Goal: Task Accomplishment & Management: Manage account settings

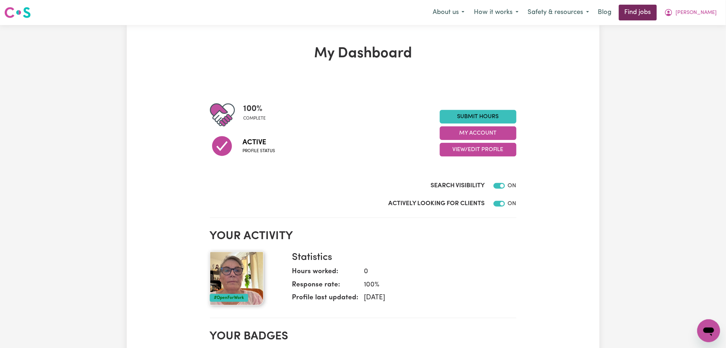
click at [657, 18] on link "Find jobs" at bounding box center [638, 13] width 38 height 16
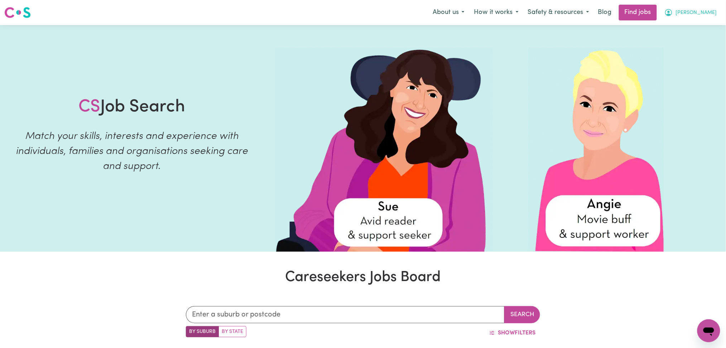
click at [702, 9] on span "[PERSON_NAME]" at bounding box center [696, 13] width 41 height 8
click at [682, 54] on link "Logout" at bounding box center [692, 55] width 57 height 14
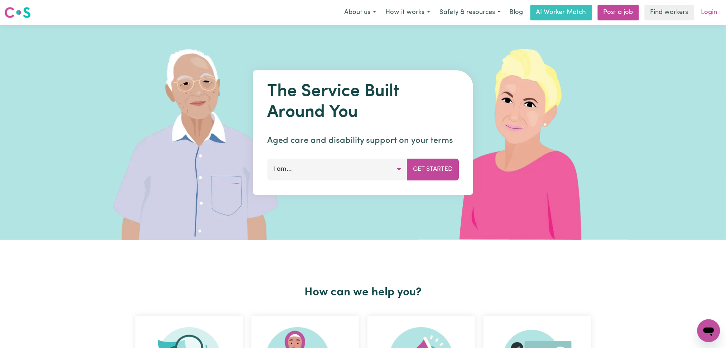
click at [704, 18] on link "Login" at bounding box center [709, 13] width 25 height 16
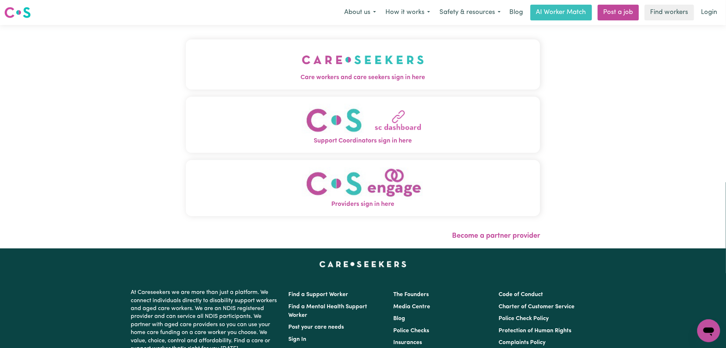
click at [278, 16] on div "Menu About us How it works Safety & resources Blog AI Worker Match Post a job F…" at bounding box center [363, 12] width 726 height 16
click at [275, 43] on button "Care workers and care seekers sign in here" at bounding box center [363, 64] width 354 height 50
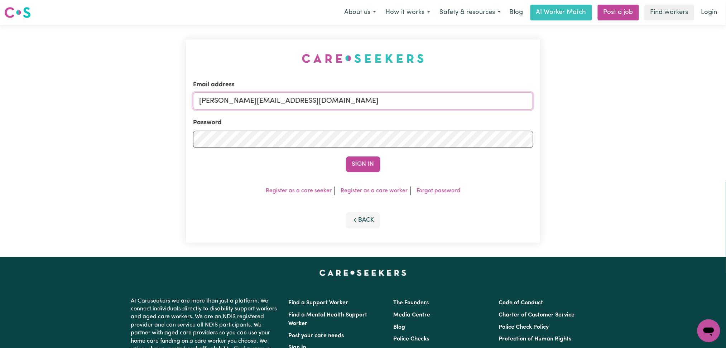
click at [255, 99] on input "[PERSON_NAME][EMAIL_ADDRESS][DOMAIN_NAME]" at bounding box center [363, 100] width 340 height 17
drag, startPoint x: 237, startPoint y: 98, endPoint x: 407, endPoint y: 102, distance: 170.1
click at [407, 102] on input "Superuser~[EMAIL_ADDRESS][DOMAIN_NAME]" at bounding box center [363, 100] width 340 height 17
type input "Superuser~[EMAIL_ADDRESS][DOMAIN_NAME]"
click at [346, 156] on button "Sign In" at bounding box center [363, 164] width 34 height 16
